Goal: Information Seeking & Learning: Check status

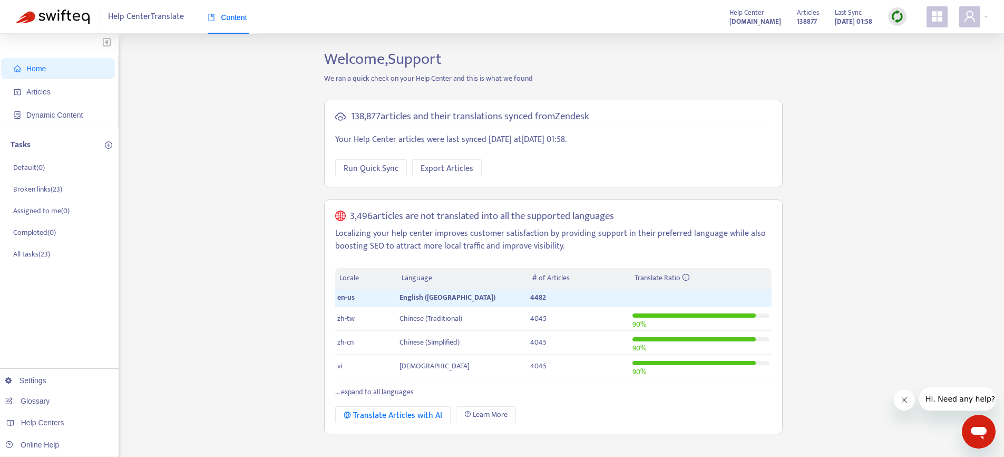
click at [939, 19] on icon "appstore" at bounding box center [937, 16] width 11 height 11
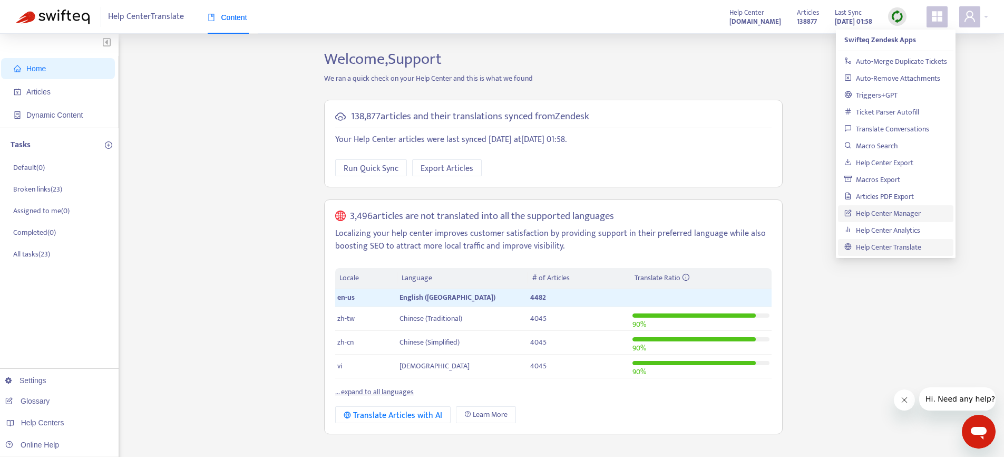
click at [885, 207] on link "Help Center Manager" at bounding box center [882, 213] width 76 height 12
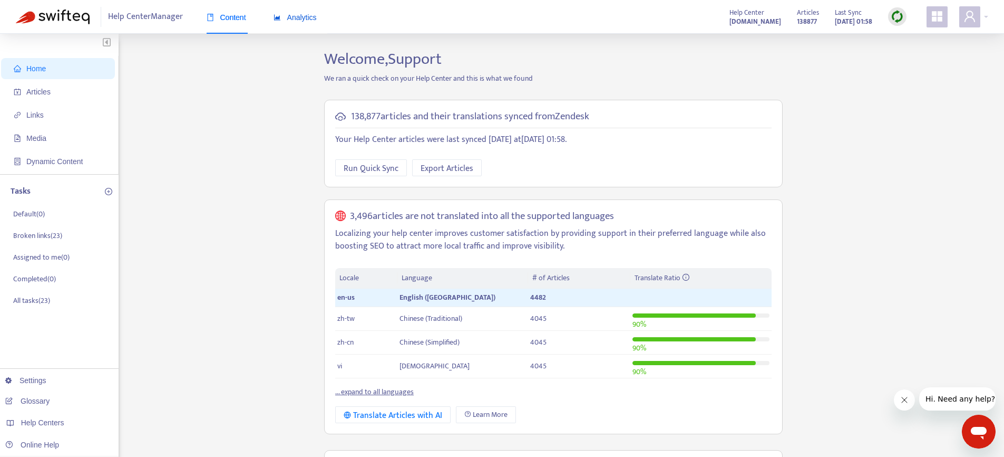
click at [297, 12] on div "Analytics" at bounding box center [295, 18] width 43 height 12
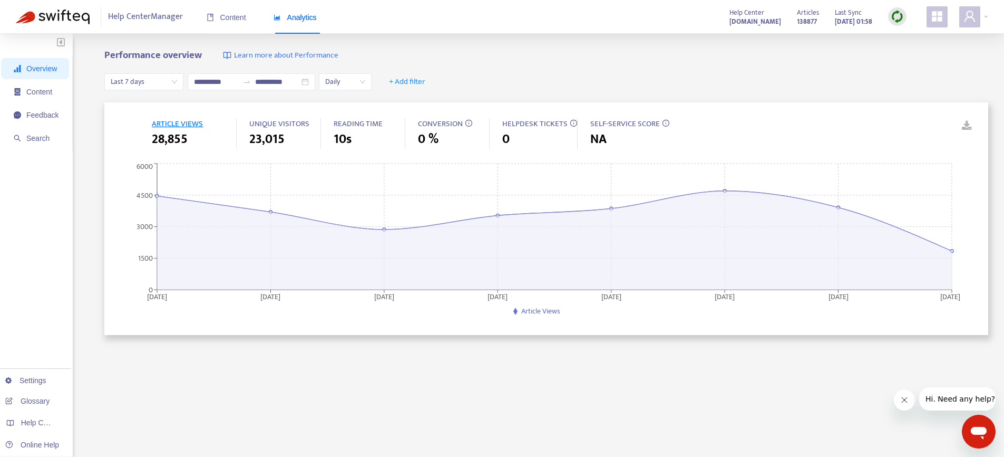
click at [148, 79] on span "Last 7 days" at bounding box center [144, 82] width 66 height 16
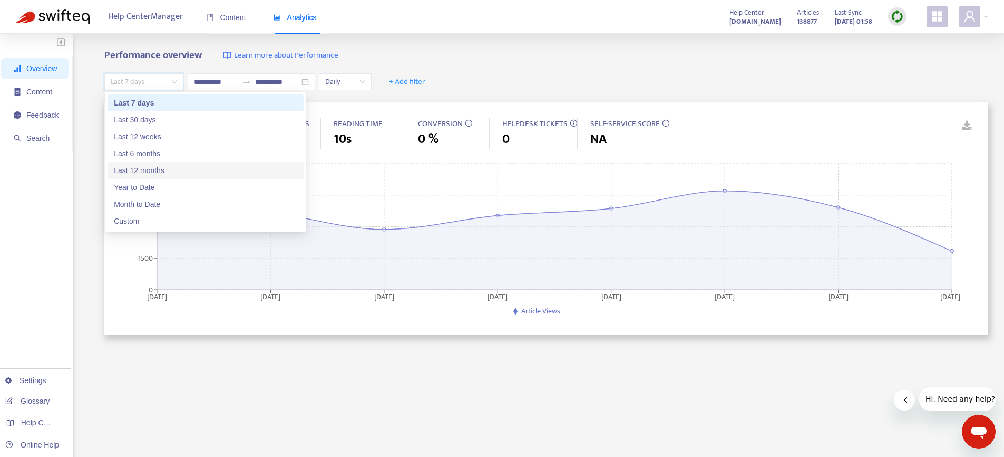
click at [150, 170] on div "Last 12 months" at bounding box center [205, 170] width 183 height 12
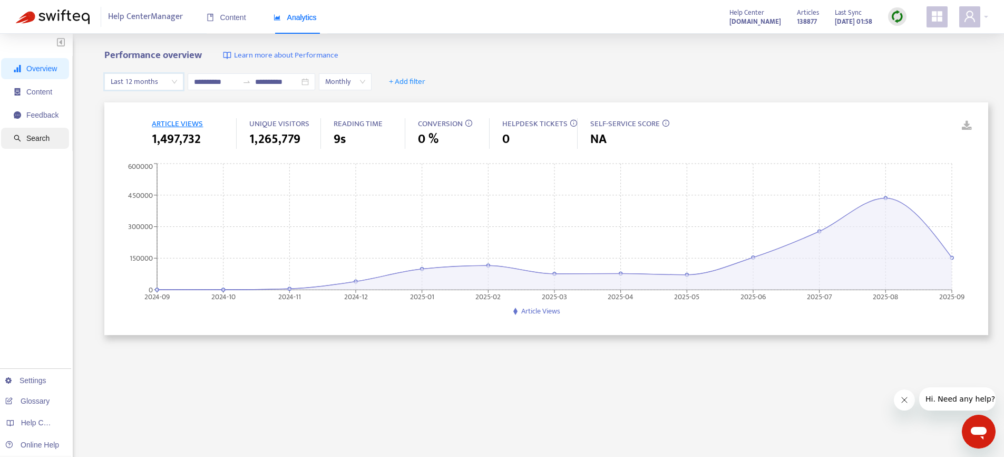
click at [40, 134] on span "Search" at bounding box center [37, 138] width 23 height 8
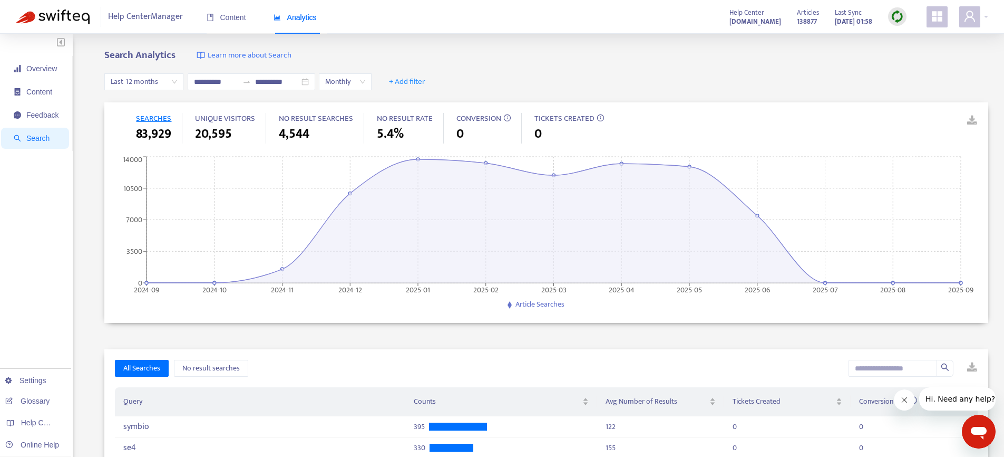
click at [730, 20] on strong "[DOMAIN_NAME]" at bounding box center [756, 22] width 52 height 12
click at [148, 82] on span "Last 12 months" at bounding box center [144, 82] width 66 height 16
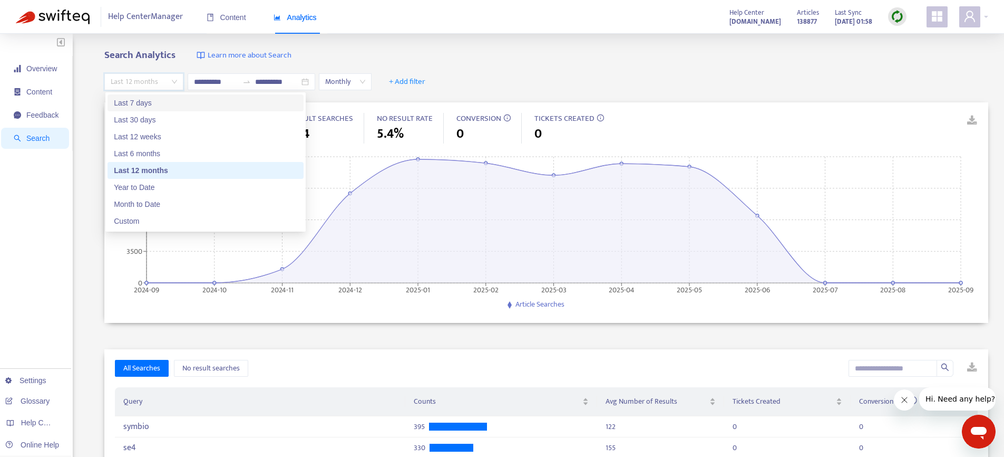
click at [140, 100] on div "Last 7 days" at bounding box center [205, 103] width 183 height 12
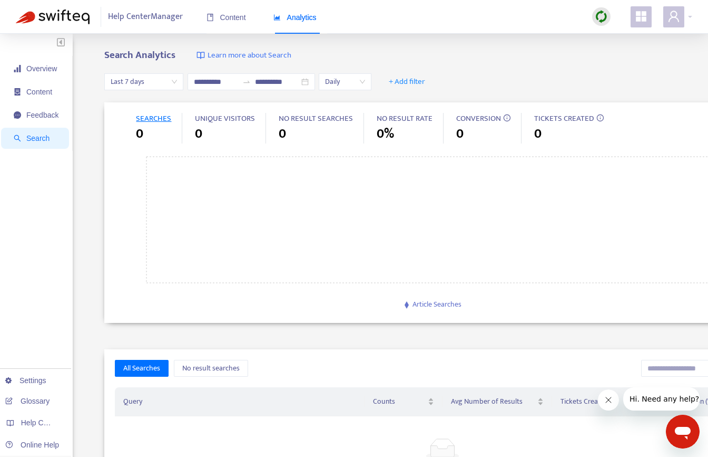
click at [162, 83] on span "Last 7 days" at bounding box center [144, 82] width 66 height 16
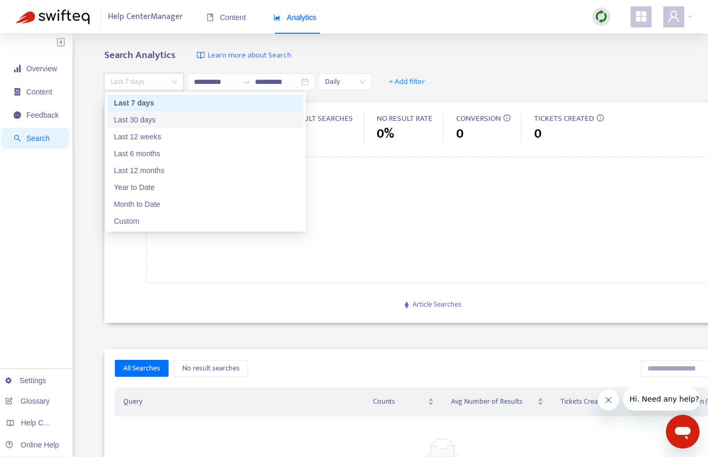
click at [143, 120] on div "Last 30 days" at bounding box center [205, 120] width 183 height 12
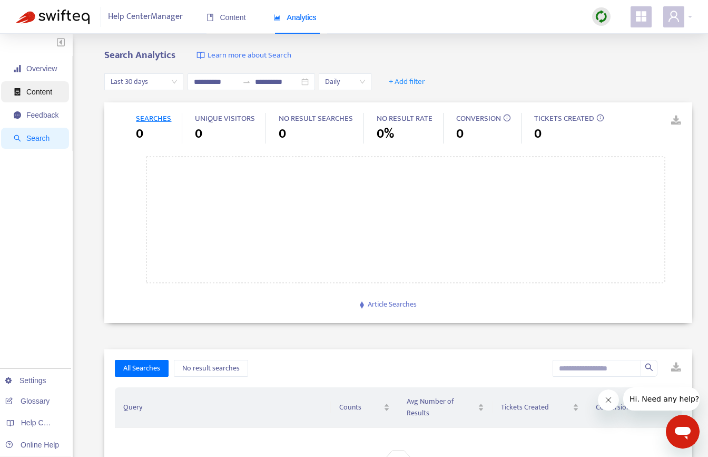
click at [42, 92] on span "Content" at bounding box center [39, 92] width 26 height 8
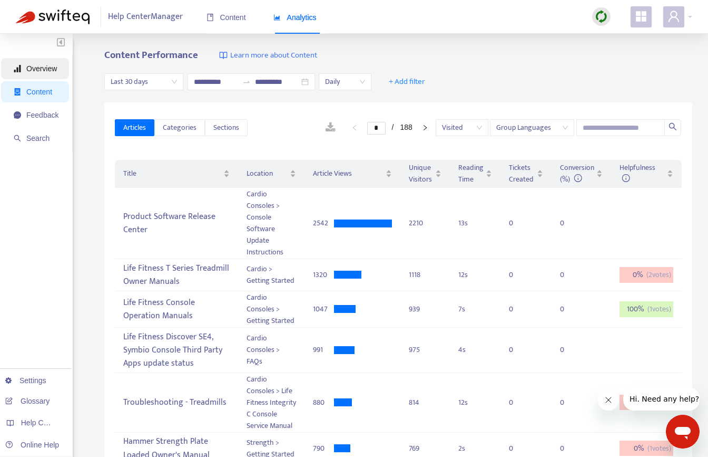
click at [48, 65] on span "Overview" at bounding box center [41, 68] width 31 height 8
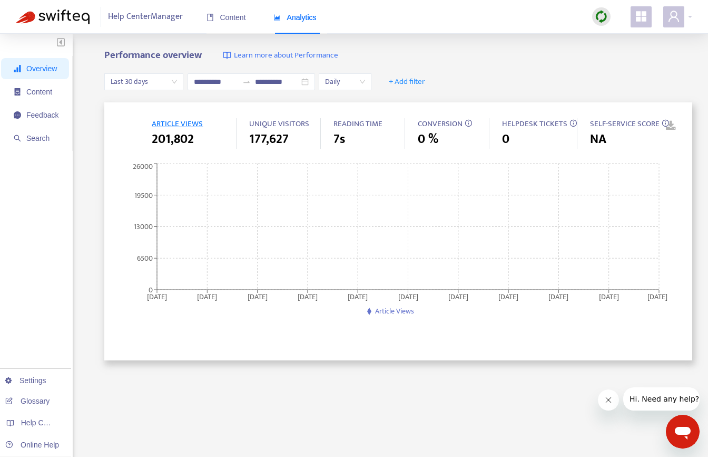
click at [131, 80] on span "Last 30 days" at bounding box center [144, 82] width 66 height 16
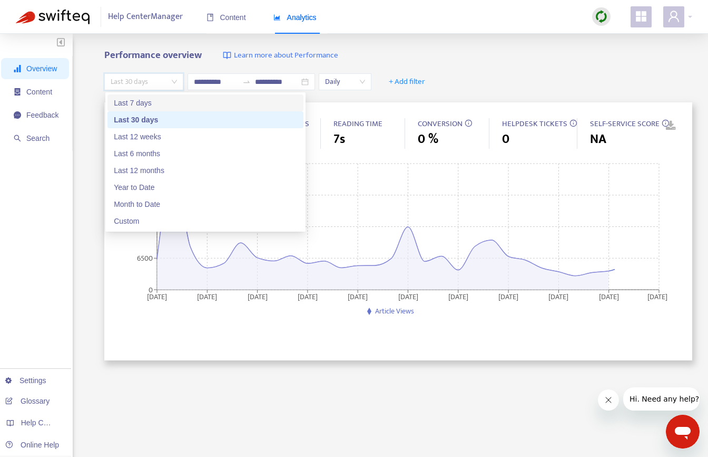
click at [131, 99] on div "Last 7 days" at bounding box center [205, 103] width 183 height 12
type input "**********"
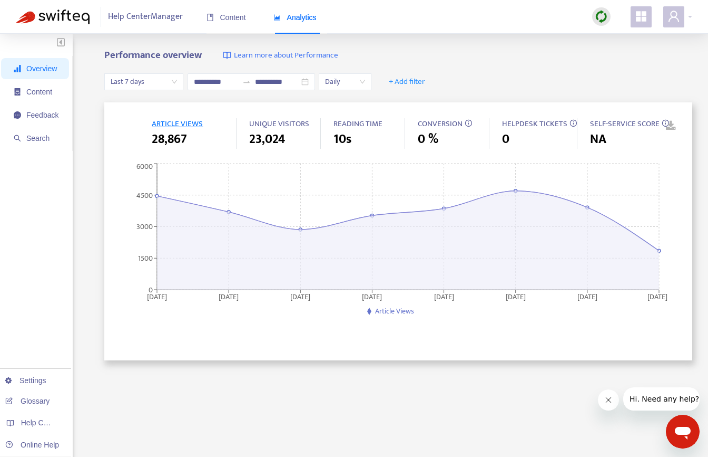
click at [37, 104] on ul "Overview Content Feedback Search" at bounding box center [36, 103] width 73 height 95
click at [38, 98] on span "Content" at bounding box center [36, 91] width 45 height 21
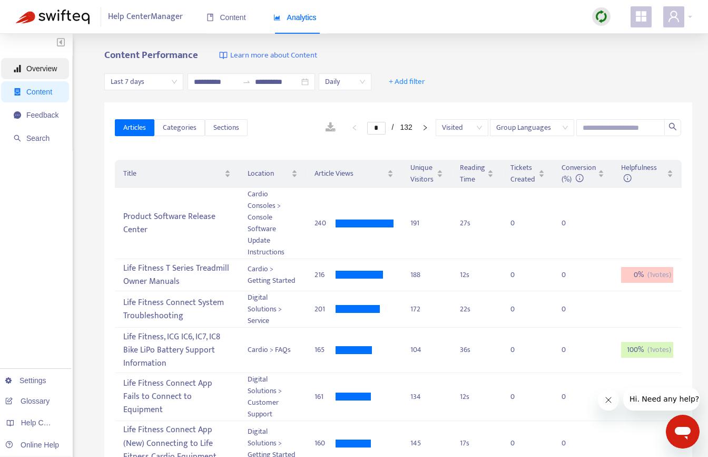
click at [42, 73] on span "Overview" at bounding box center [36, 68] width 45 height 21
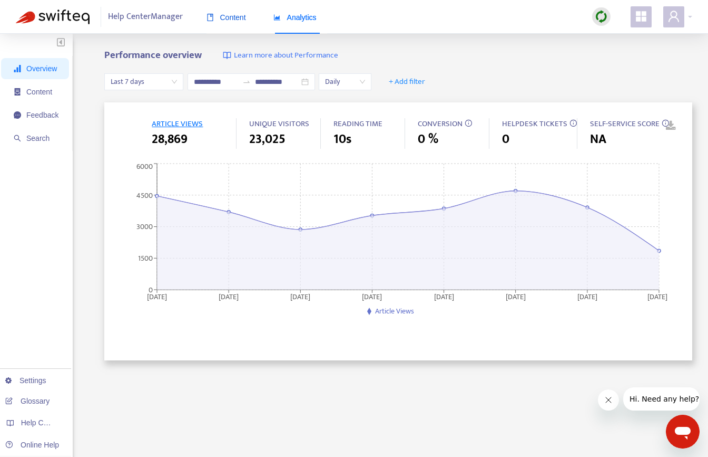
click at [228, 15] on span "Content" at bounding box center [227, 17] width 40 height 8
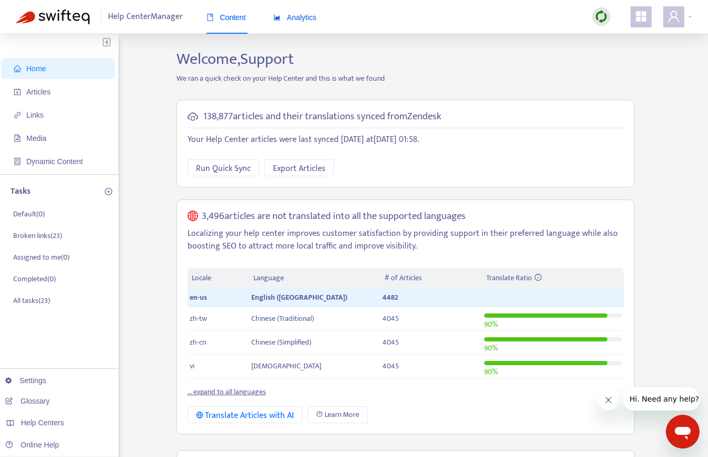
click at [302, 22] on div "Analytics" at bounding box center [295, 18] width 43 height 12
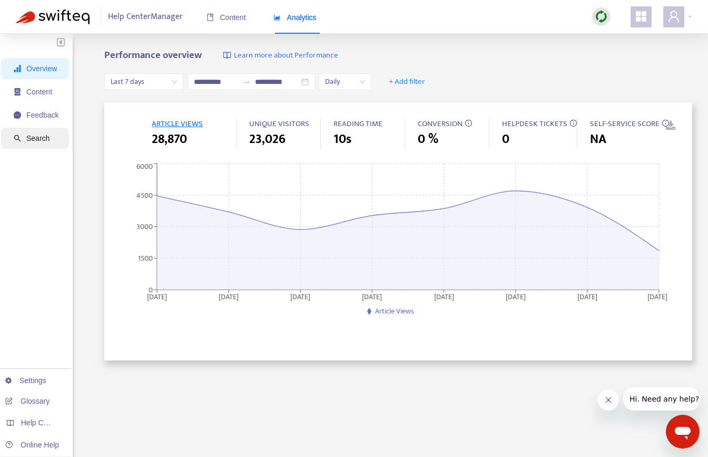
click at [43, 135] on span "Search" at bounding box center [37, 138] width 23 height 8
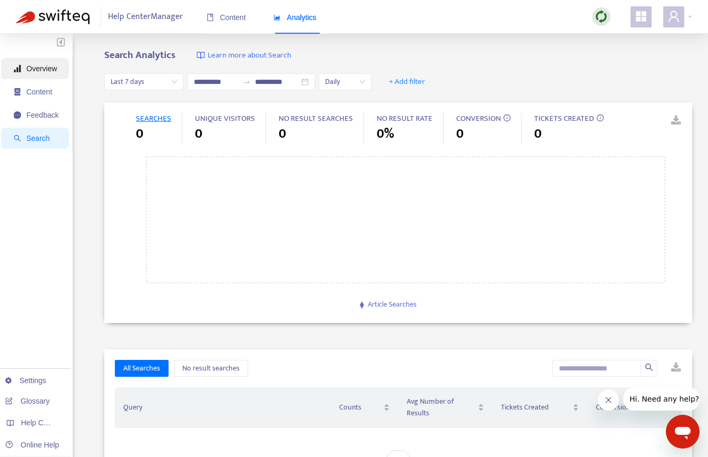
click at [42, 73] on span "Overview" at bounding box center [36, 68] width 45 height 21
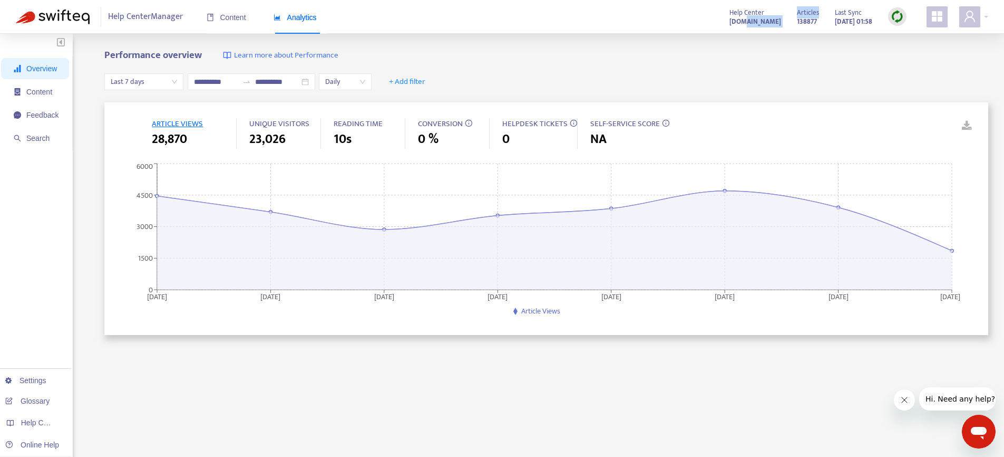
drag, startPoint x: 771, startPoint y: 25, endPoint x: 688, endPoint y: 26, distance: 82.2
click at [722, 26] on div "Help Center [DOMAIN_NAME] Articles 138877 Last Sync [DATE] 01:58" at bounding box center [855, 16] width 267 height 21
click at [673, 26] on div "Help Center Manager Content Analytics Help Center [DOMAIN_NAME] Articles 138877…" at bounding box center [502, 17] width 1004 height 34
drag, startPoint x: 679, startPoint y: 23, endPoint x: 763, endPoint y: 20, distance: 83.9
click at [763, 20] on div "Help Center [DOMAIN_NAME] Articles 138877 Last Sync [DATE] 01:58" at bounding box center [855, 16] width 267 height 21
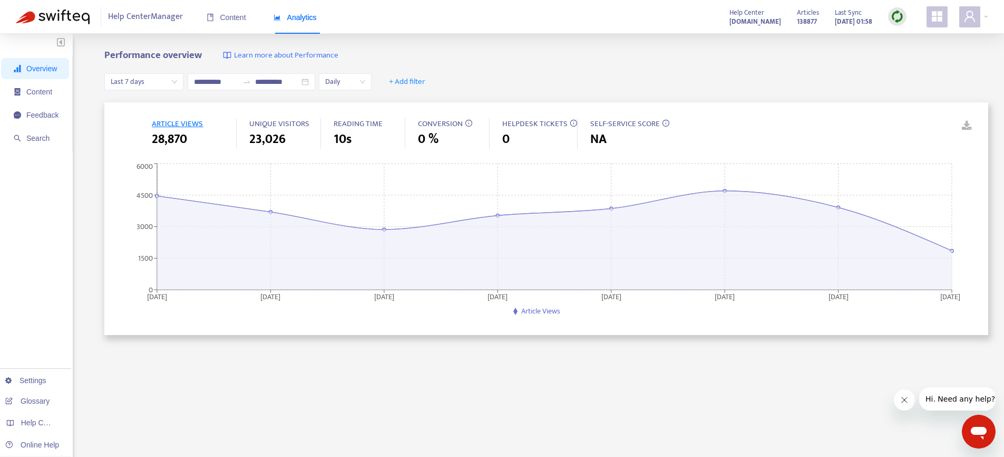
copy strong "[DOMAIN_NAME]"
